Goal: Task Accomplishment & Management: Manage account settings

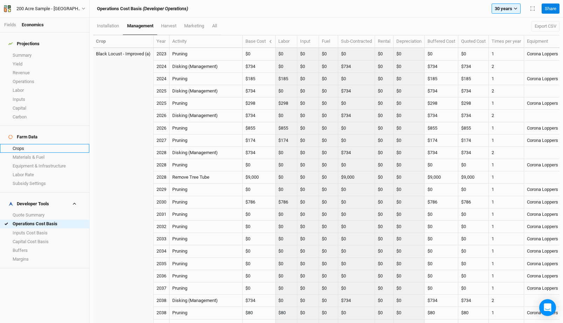
click at [28, 144] on link "Crops" at bounding box center [44, 148] width 89 height 9
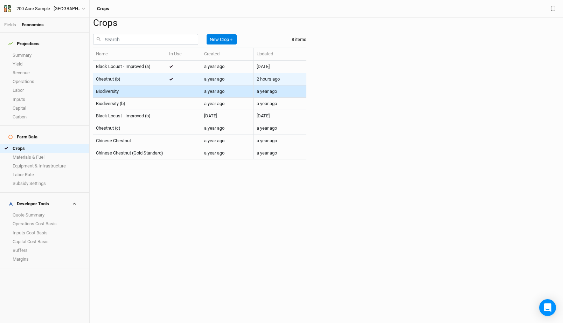
click at [131, 85] on td "Chestnut (b)" at bounding box center [129, 79] width 73 height 12
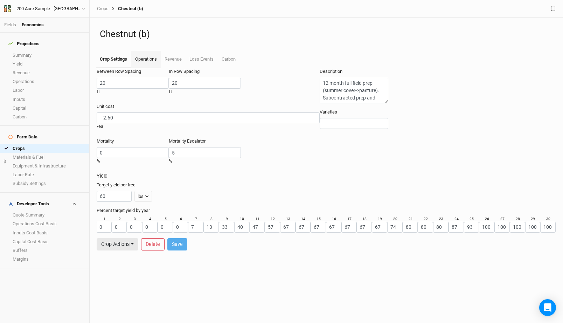
click at [148, 56] on link "Operations" at bounding box center [145, 60] width 29 height 18
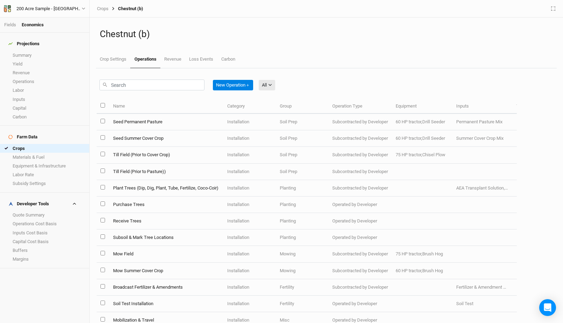
click at [277, 88] on div "New Operation ＋ All All Harvest Installation Management Marketing" at bounding box center [307, 83] width 420 height 30
click at [275, 88] on button "All" at bounding box center [267, 85] width 16 height 11
click at [284, 131] on span "Management" at bounding box center [286, 132] width 34 height 8
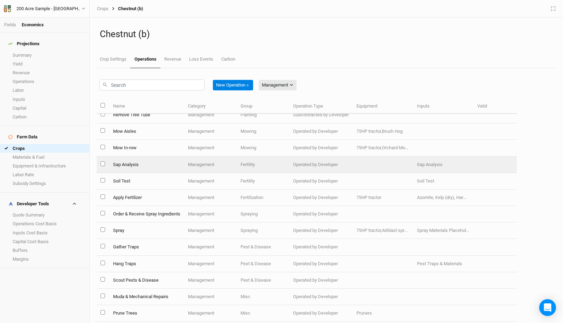
scroll to position [12, 0]
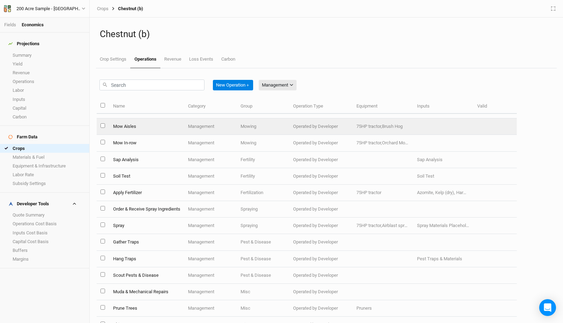
click at [147, 123] on td "Mow Aisles" at bounding box center [146, 126] width 75 height 16
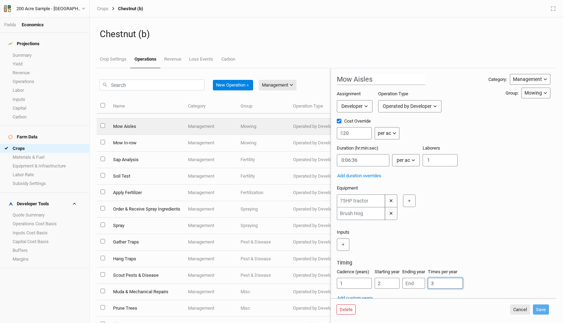
click at [443, 278] on input "3" at bounding box center [445, 283] width 35 height 11
click at [441, 285] on input "3" at bounding box center [445, 283] width 35 height 11
type input "2"
click at [541, 311] on button "Save" at bounding box center [541, 309] width 16 height 11
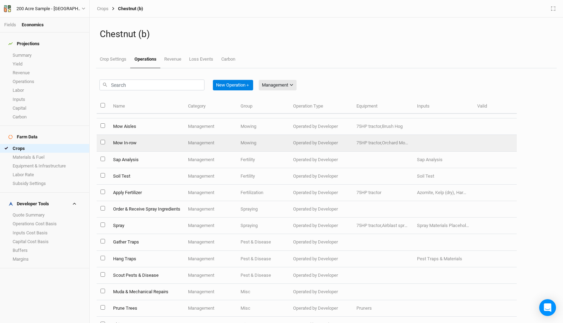
click at [210, 147] on td "Management" at bounding box center [210, 143] width 53 height 16
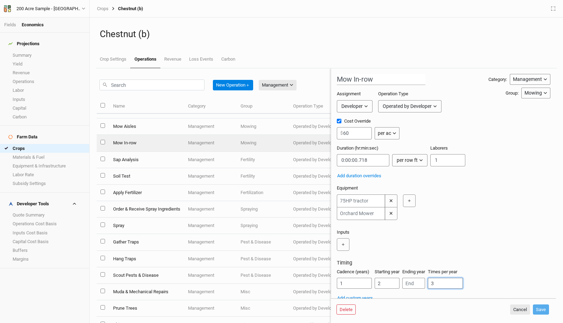
click at [440, 281] on input "3" at bounding box center [445, 283] width 35 height 11
type input "2"
click at [512, 275] on div "Cadence (years) 1 Starting year 2 Ending year Times per year 2" at bounding box center [444, 282] width 214 height 26
click at [542, 310] on button "Save" at bounding box center [541, 309] width 16 height 11
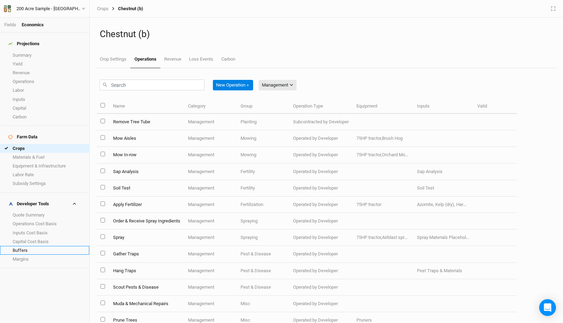
click at [38, 246] on link "Buffers" at bounding box center [44, 250] width 89 height 9
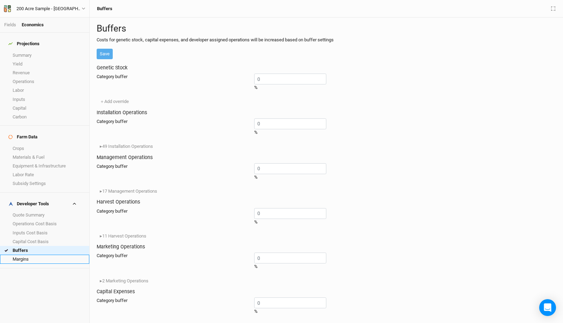
click at [36, 255] on link "Margins" at bounding box center [44, 259] width 89 height 9
click at [254, 84] on input "0" at bounding box center [290, 79] width 72 height 11
click at [254, 174] on input "0" at bounding box center [290, 168] width 72 height 11
type input "30"
click at [263, 196] on div "Management Operations Category margin 30 % ▸ 17 Management Operations Chestnut …" at bounding box center [326, 175] width 459 height 42
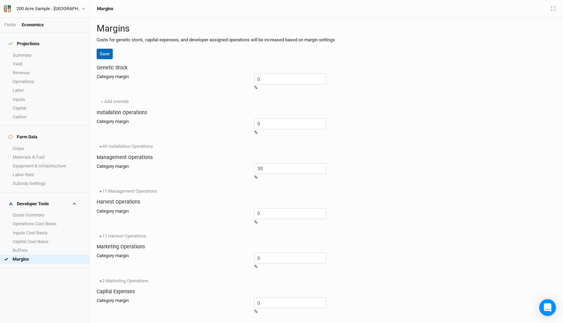
click at [105, 59] on button "Save" at bounding box center [105, 54] width 16 height 11
click at [254, 174] on input "30" at bounding box center [290, 168] width 72 height 11
click at [341, 201] on div "Genetic Stock Category margin 0 % ＋ Add override Installation Operations Catego…" at bounding box center [326, 189] width 459 height 255
click at [45, 220] on link "Operations Cost Basis" at bounding box center [44, 224] width 89 height 9
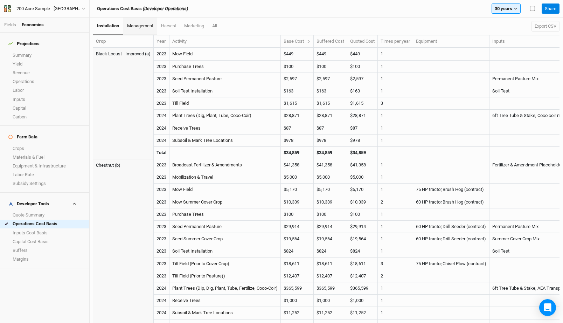
click at [143, 27] on span "management" at bounding box center [140, 25] width 26 height 5
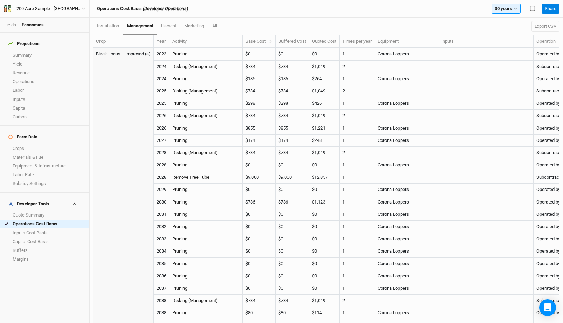
click at [270, 42] on div "Base Cost" at bounding box center [258, 41] width 27 height 6
click at [271, 41] on icon at bounding box center [271, 42] width 4 height 4
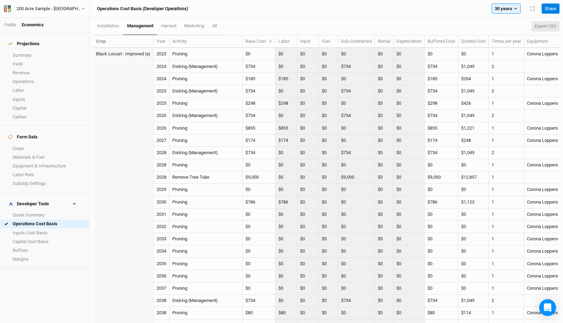
click at [544, 24] on button "Export CSV" at bounding box center [546, 26] width 28 height 11
